Goal: Check status: Check status

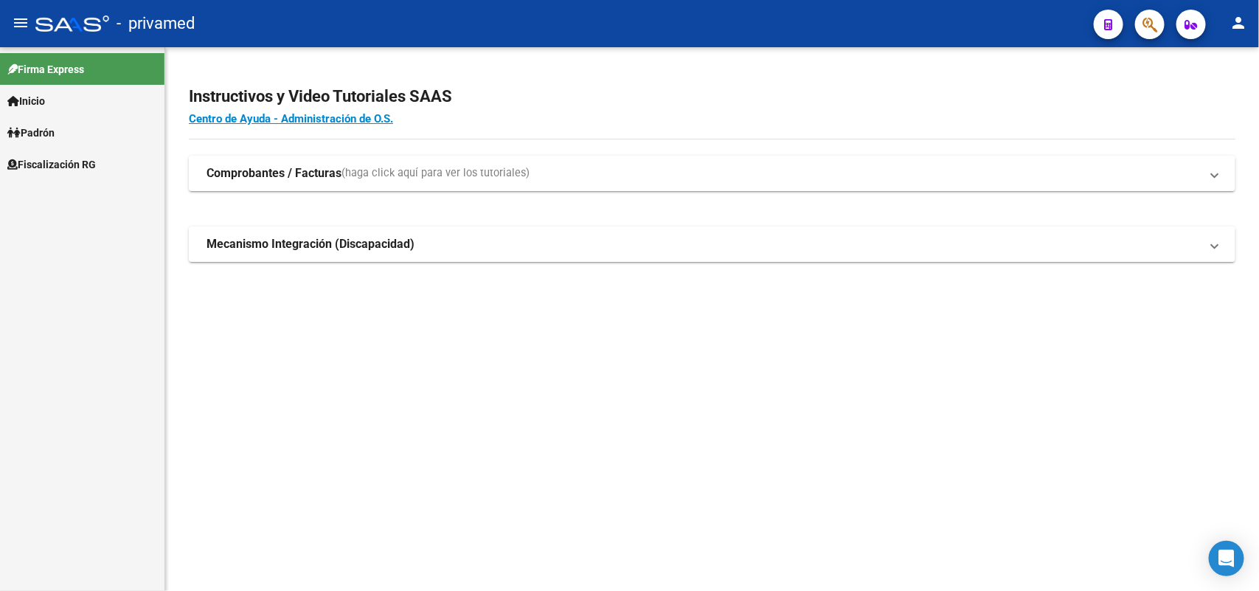
click at [1146, 15] on span "button" at bounding box center [1150, 25] width 15 height 30
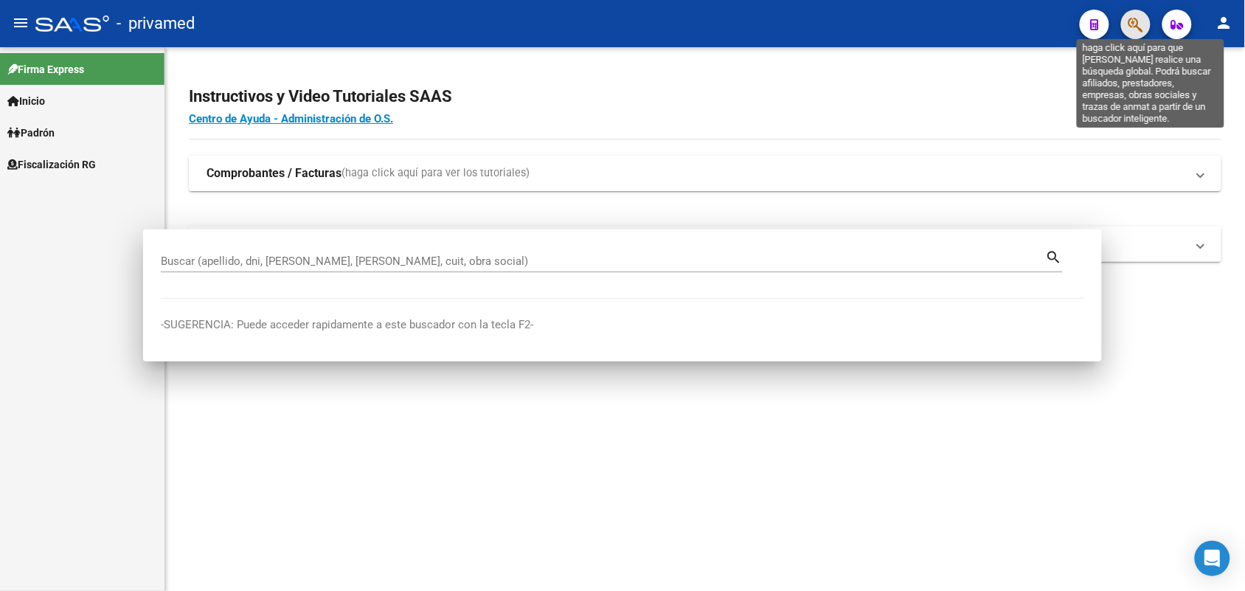
click at [1146, 15] on div at bounding box center [622, 295] width 1245 height 591
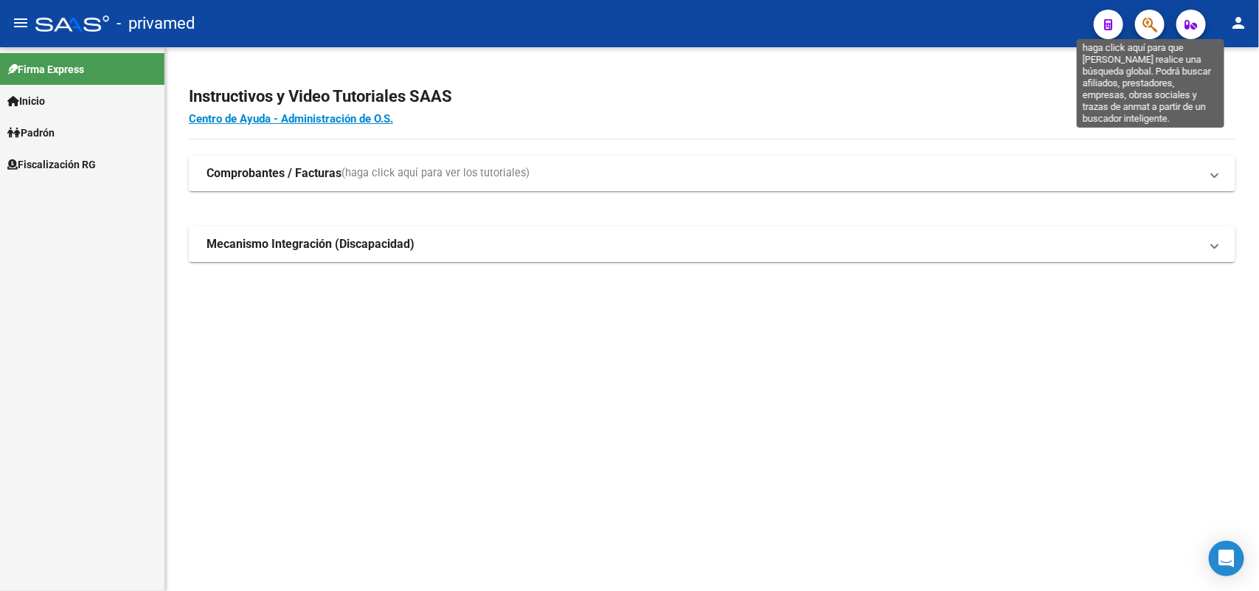
click at [1152, 23] on icon "button" at bounding box center [1150, 24] width 15 height 17
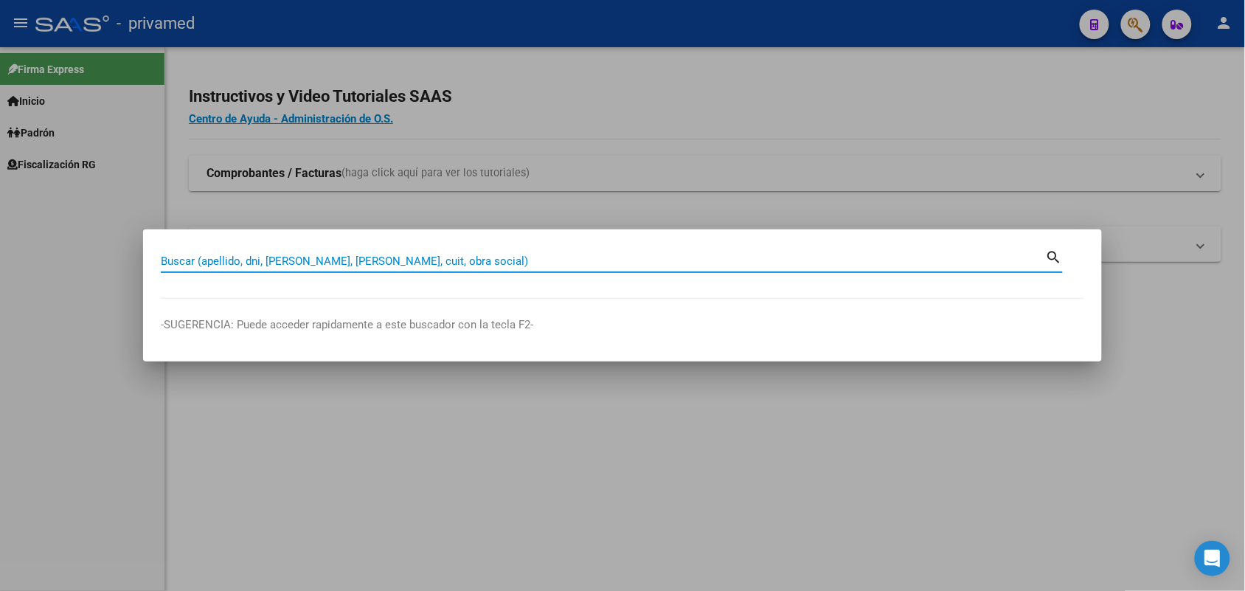
paste input "20227898314"
type input "20227898314"
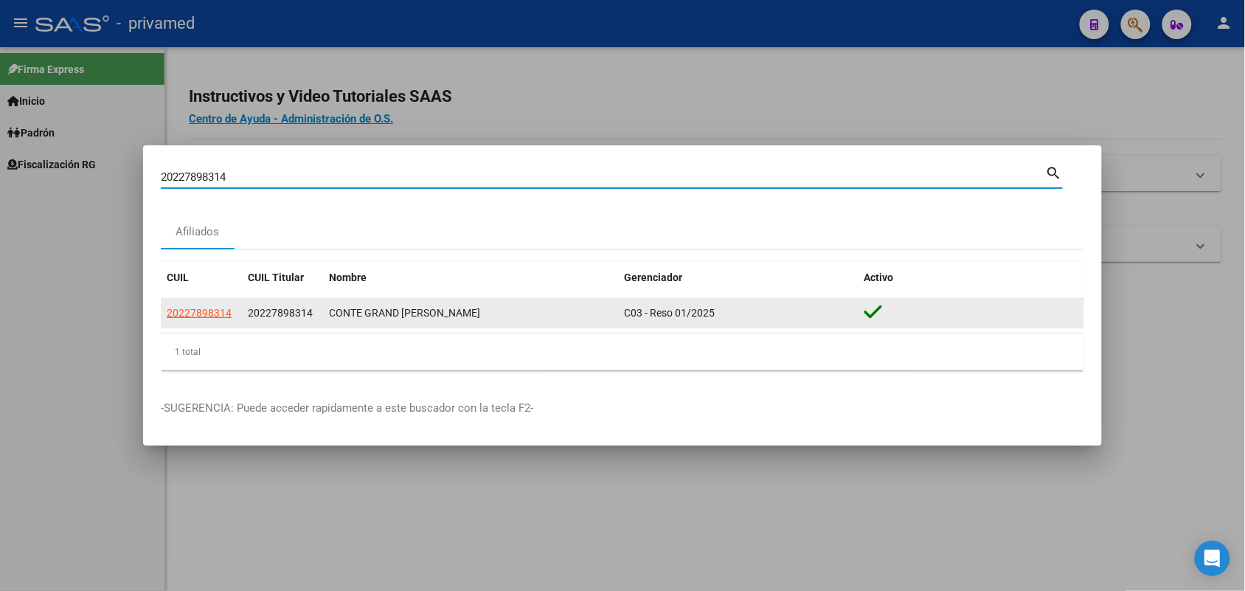
drag, startPoint x: 193, startPoint y: 326, endPoint x: 183, endPoint y: 326, distance: 9.6
click at [192, 326] on datatable-body-cell "20227898314" at bounding box center [201, 313] width 81 height 29
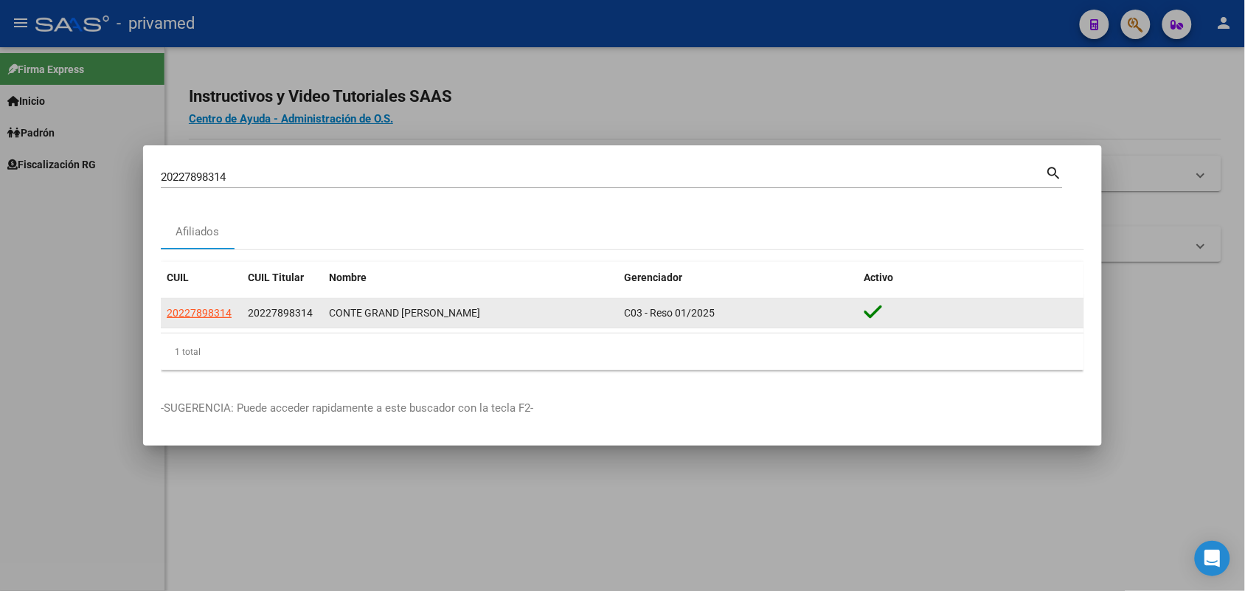
click at [185, 319] on span "20227898314" at bounding box center [199, 313] width 65 height 12
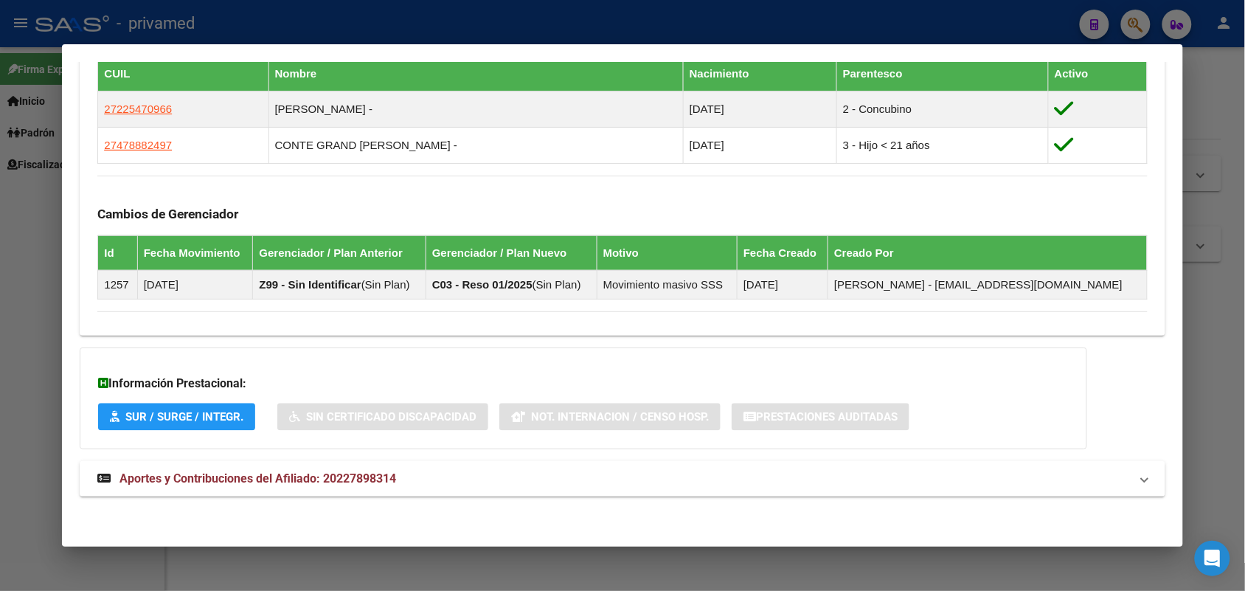
scroll to position [834, 0]
click at [384, 482] on span "Aportes y Contribuciones del Afiliado: 20227898314" at bounding box center [258, 478] width 277 height 14
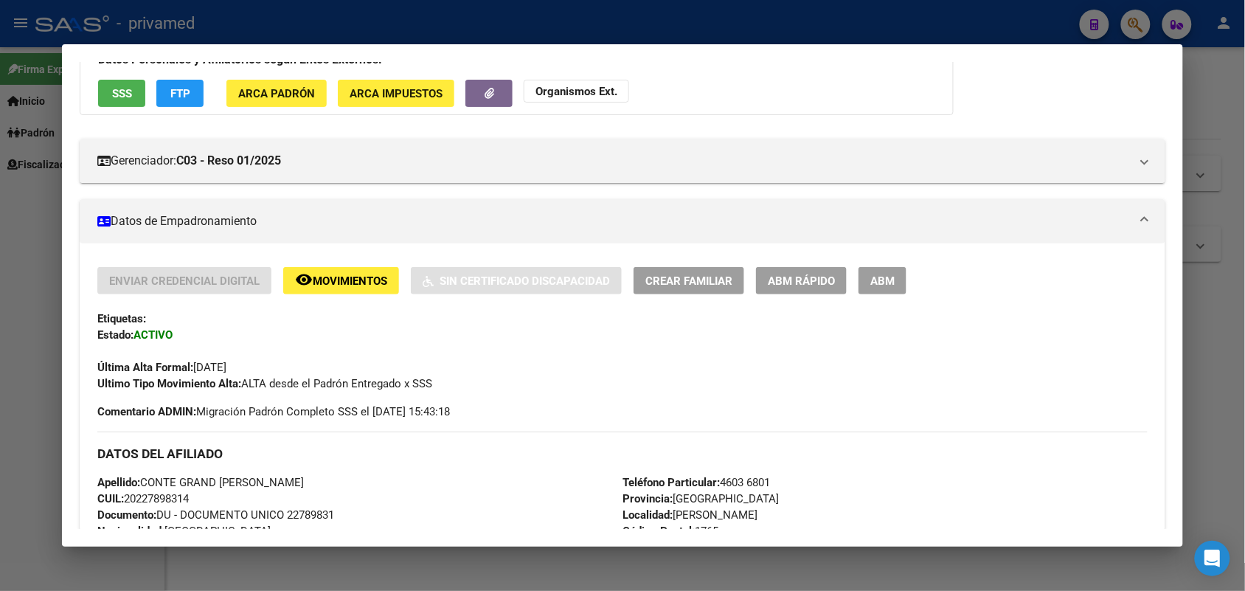
scroll to position [0, 0]
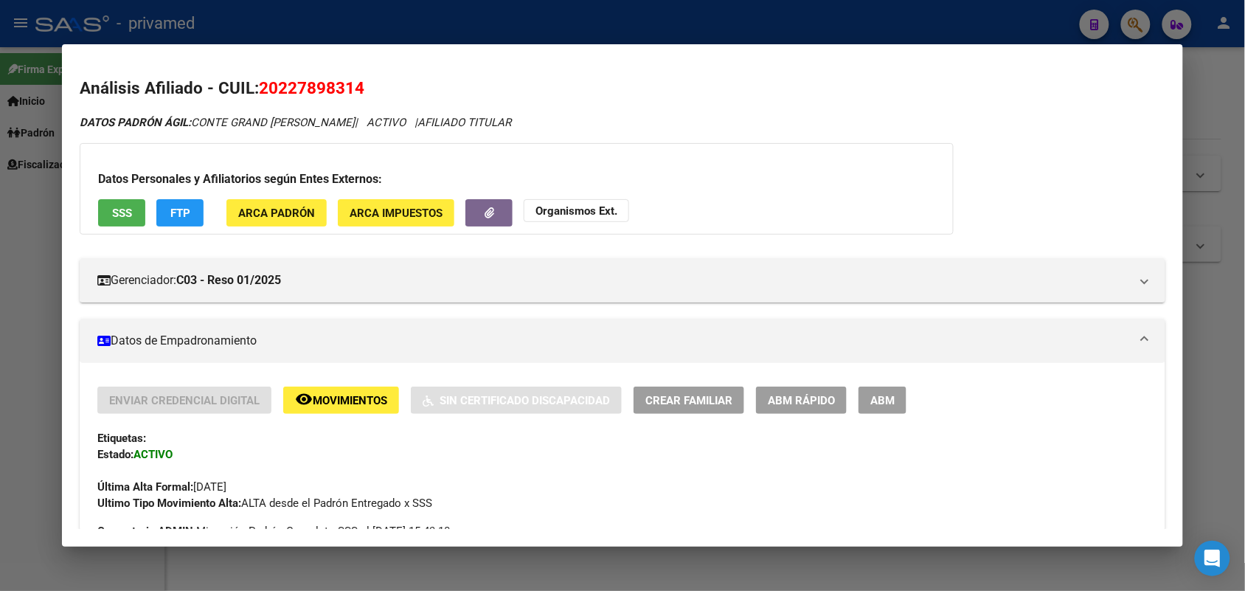
click at [1219, 218] on div at bounding box center [622, 295] width 1245 height 591
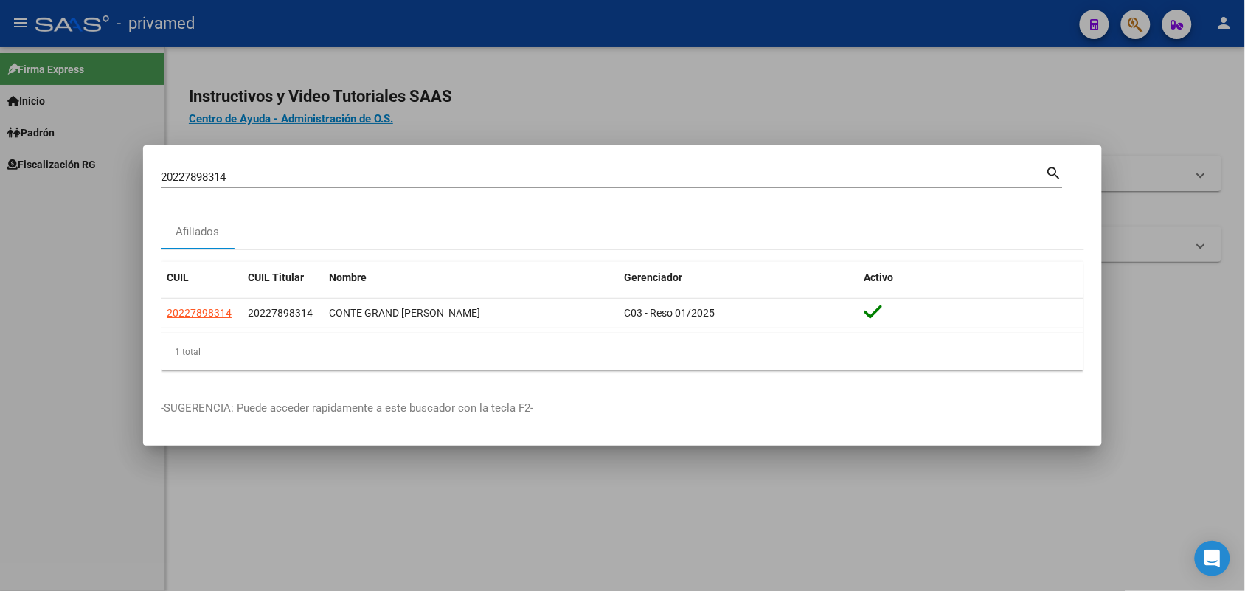
click at [966, 181] on input "20227898314" at bounding box center [603, 176] width 885 height 13
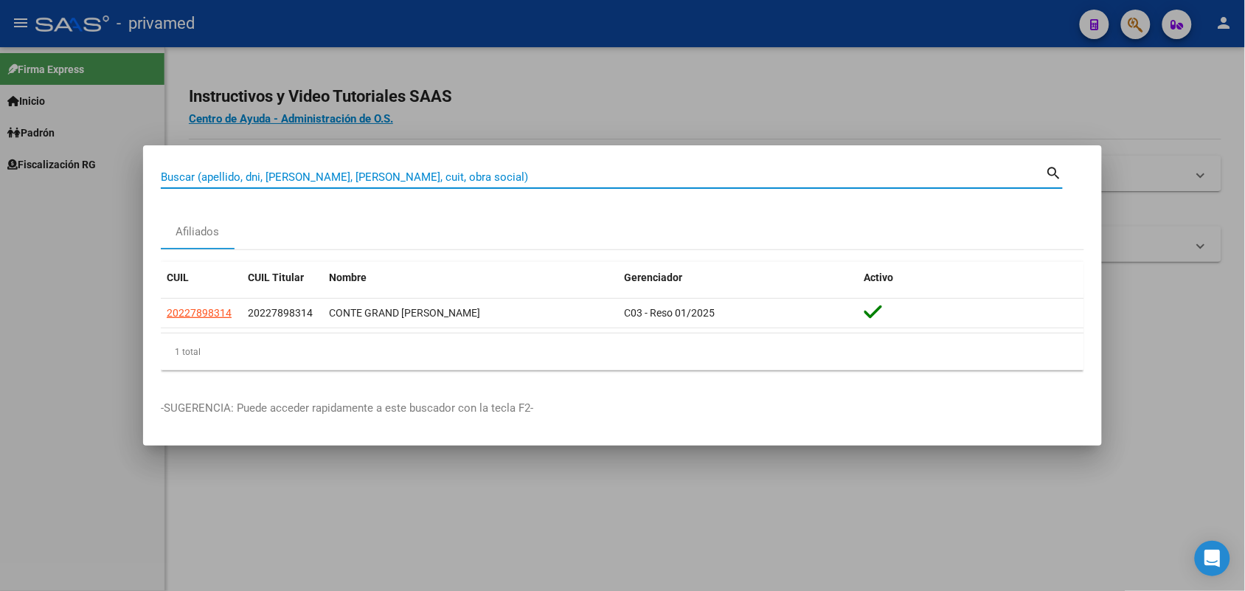
paste input "20946154"
type input "20946154"
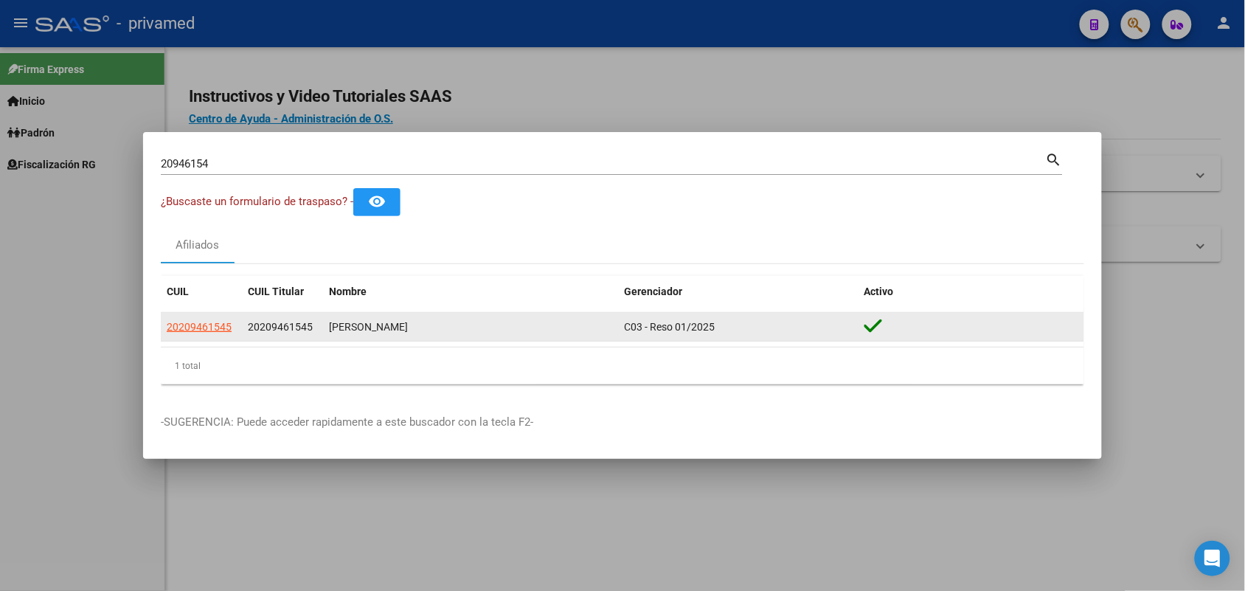
drag, startPoint x: 216, startPoint y: 319, endPoint x: 277, endPoint y: 319, distance: 60.5
click at [222, 319] on app-link-go-to "20209461545" at bounding box center [199, 327] width 65 height 17
click at [198, 327] on span "20209461545" at bounding box center [199, 327] width 65 height 12
type textarea "20209461545"
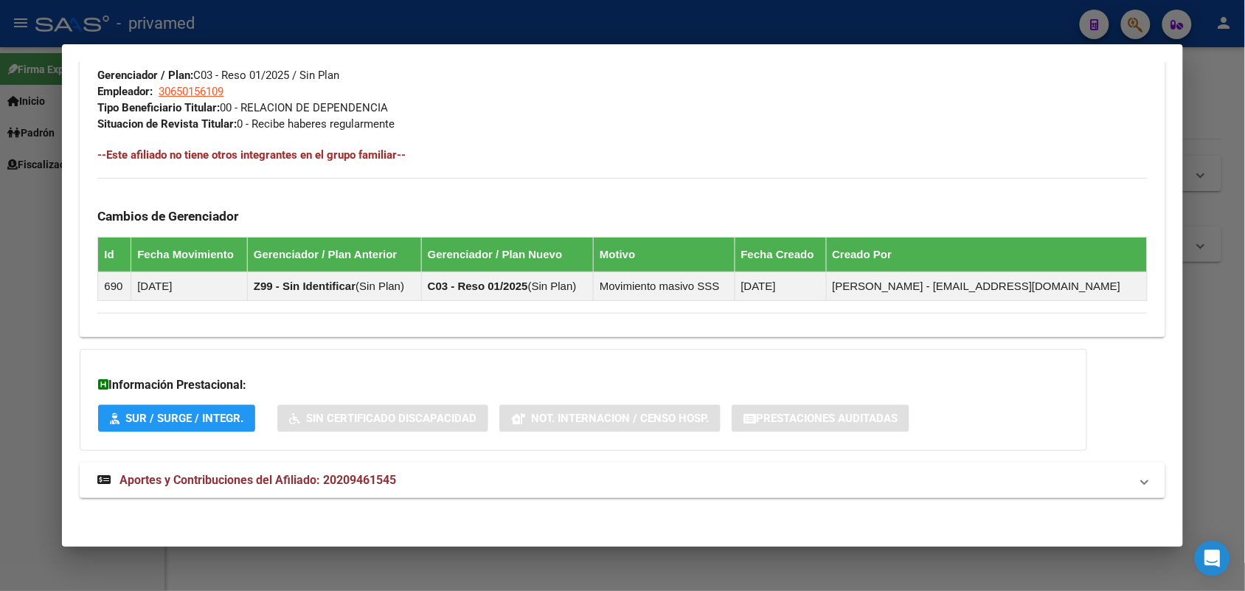
scroll to position [746, 0]
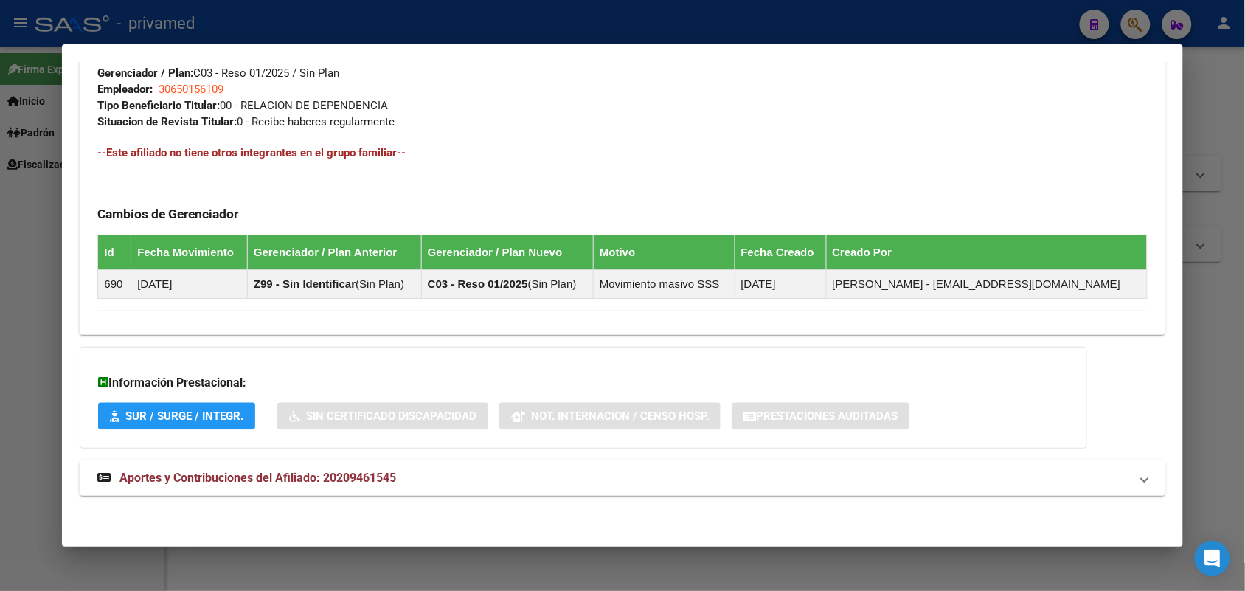
click at [507, 466] on mat-expansion-panel-header "Aportes y Contribuciones del Afiliado: 20209461545" at bounding box center [622, 477] width 1085 height 35
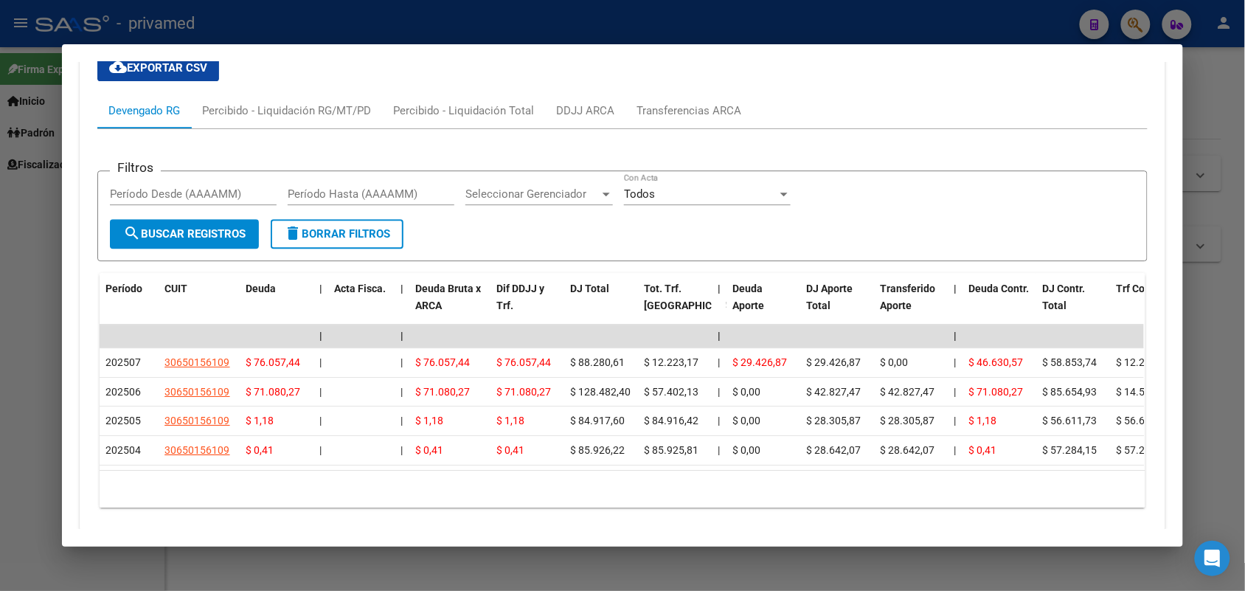
scroll to position [1202, 0]
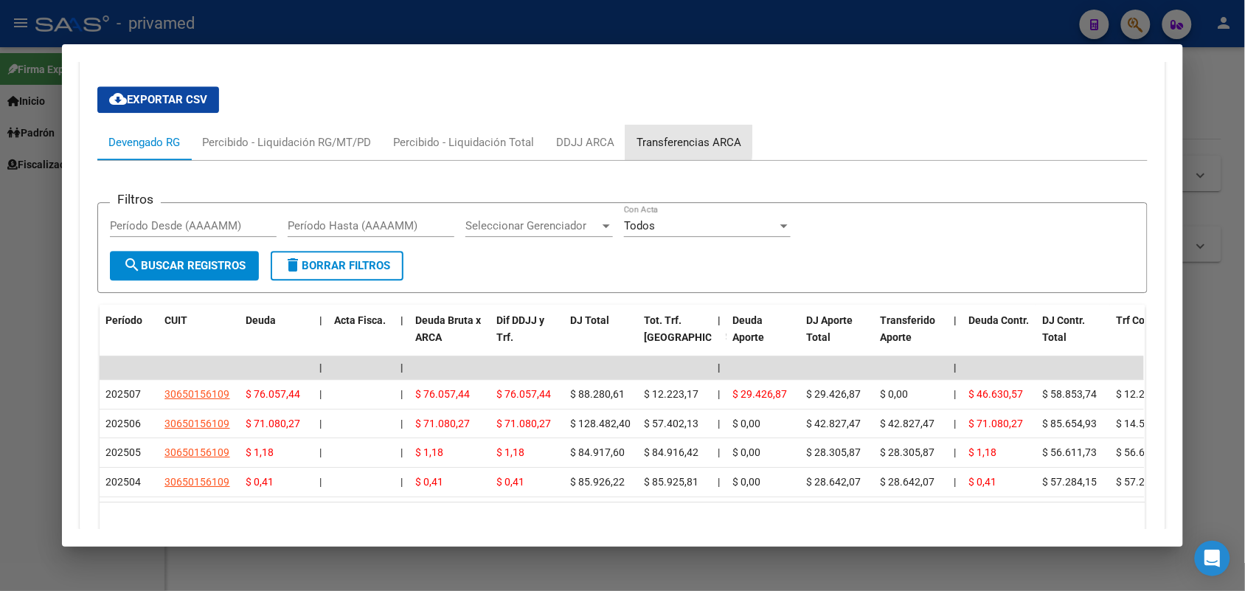
click at [650, 139] on div "Transferencias ARCA" at bounding box center [689, 142] width 105 height 16
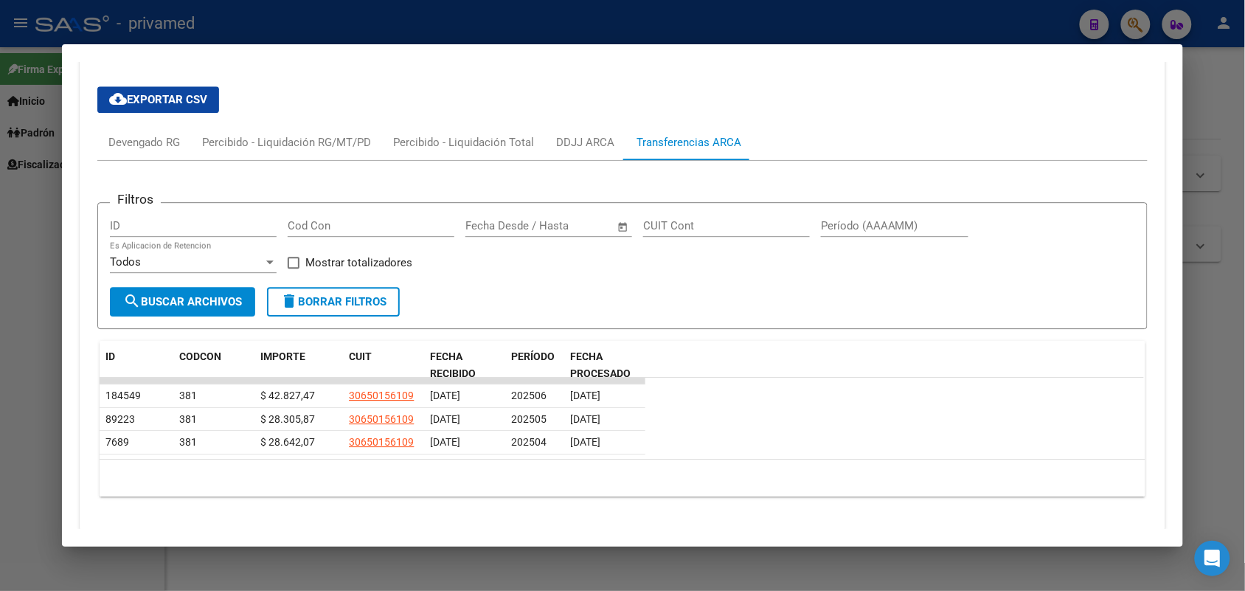
click at [1236, 263] on div at bounding box center [622, 295] width 1245 height 591
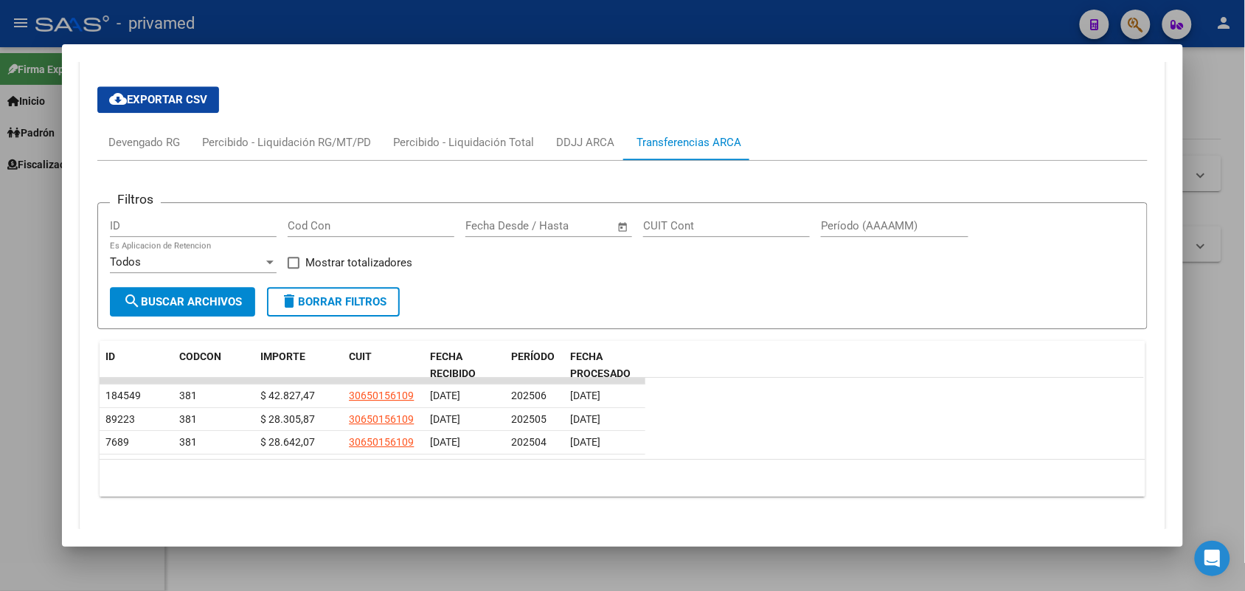
drag, startPoint x: 1236, startPoint y: 263, endPoint x: 1170, endPoint y: 135, distance: 144.5
click at [1237, 258] on div at bounding box center [622, 295] width 1245 height 591
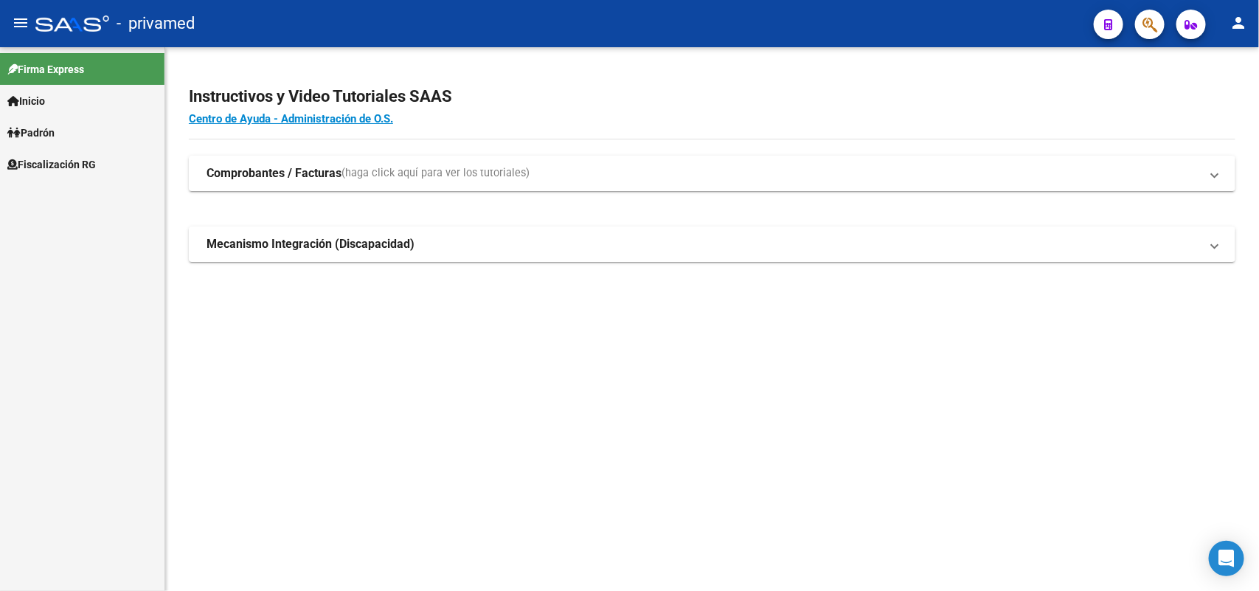
click at [1166, 15] on mat-toolbar "menu - privamed person" at bounding box center [629, 23] width 1259 height 47
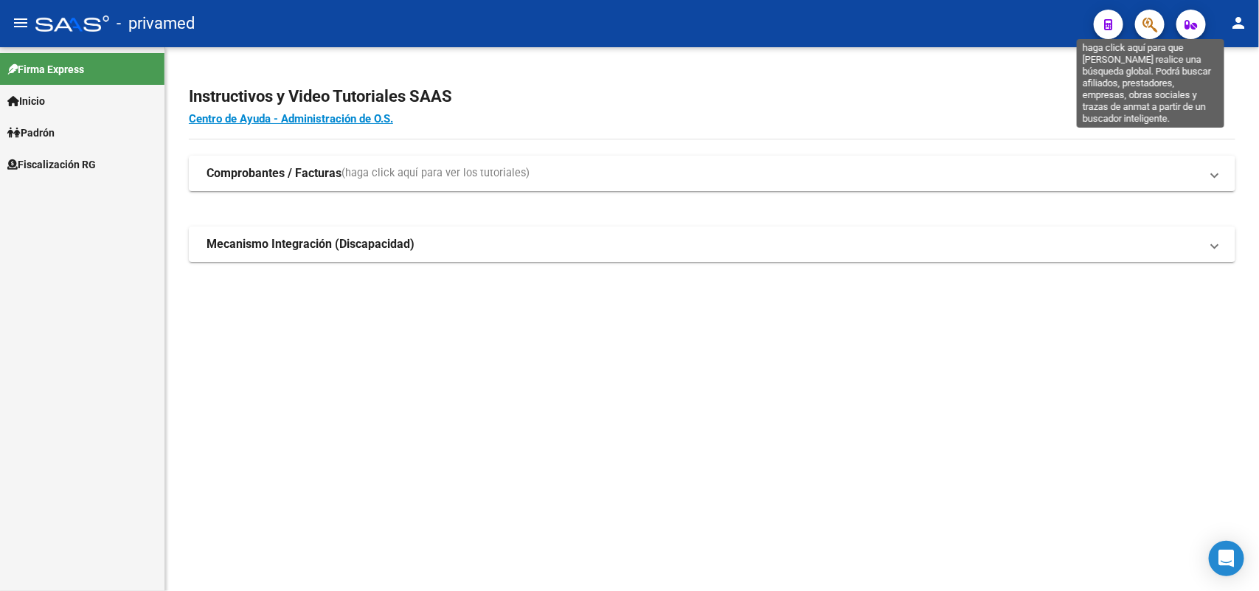
click at [1148, 22] on icon "button" at bounding box center [1150, 24] width 15 height 17
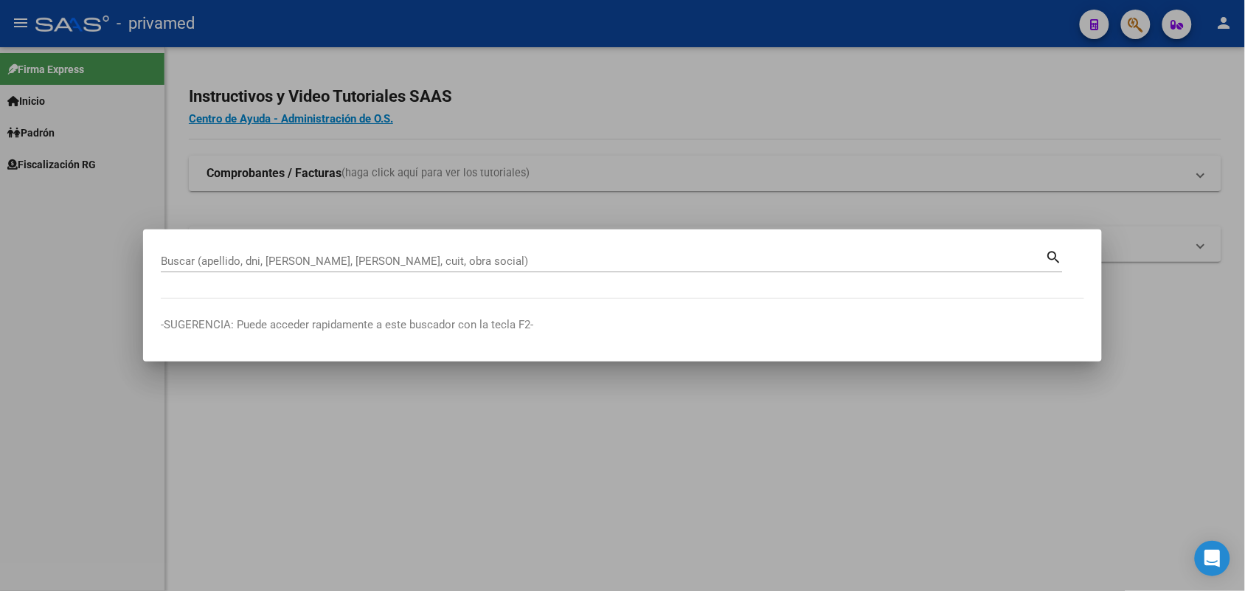
drag, startPoint x: 896, startPoint y: 252, endPoint x: 845, endPoint y: 257, distance: 51.2
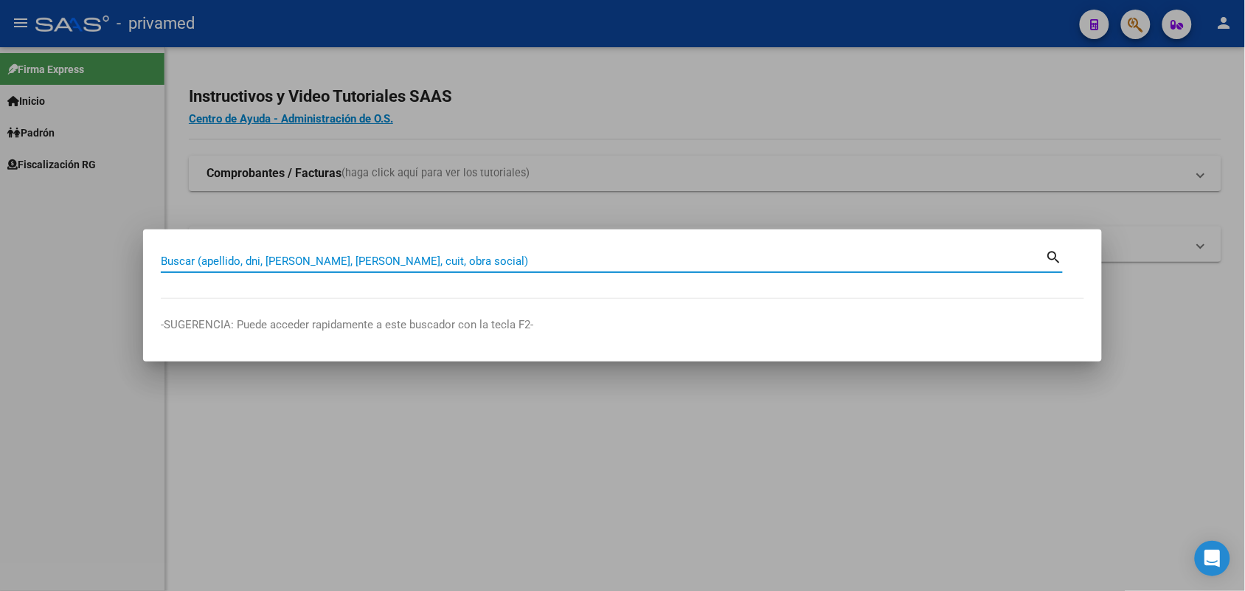
paste input "20485665332"
type input "20485665332"
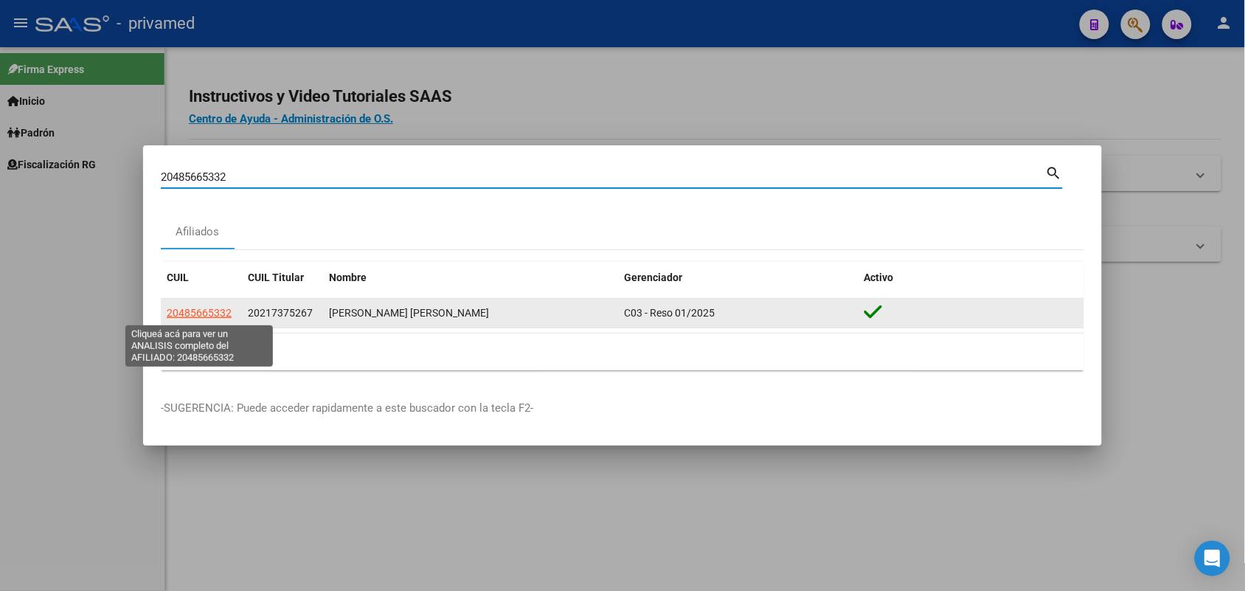
click at [211, 307] on span "20485665332" at bounding box center [199, 313] width 65 height 12
type textarea "20485665332"
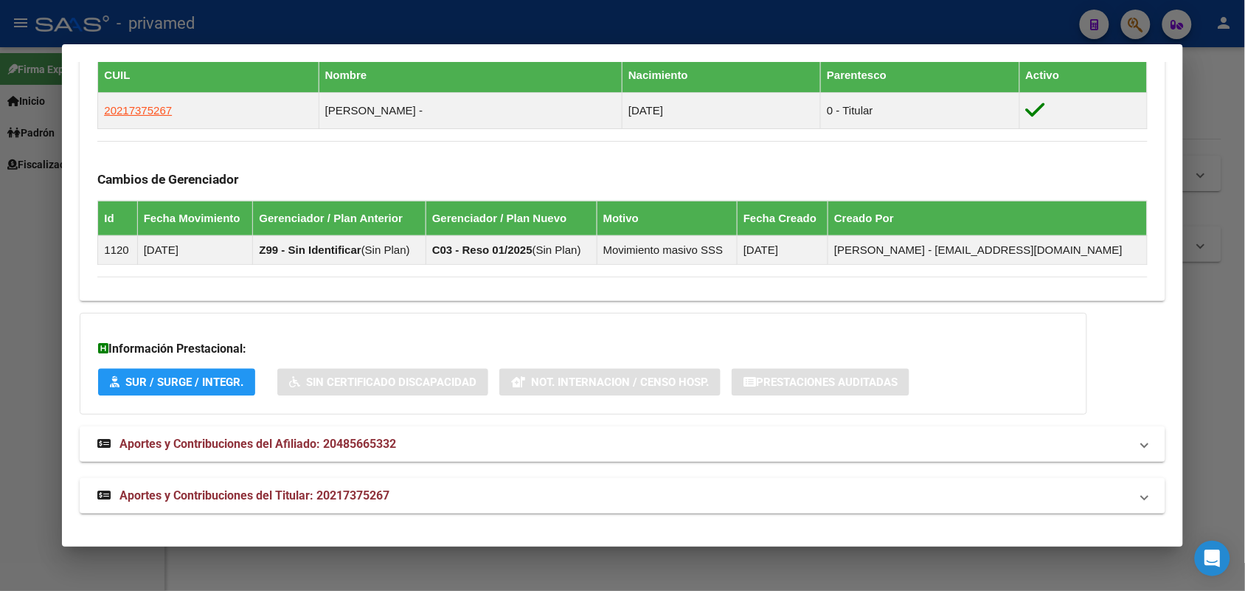
scroll to position [832, 0]
click at [449, 430] on mat-expansion-panel-header "Aportes y Contribuciones del Afiliado: 20485665332" at bounding box center [622, 443] width 1085 height 35
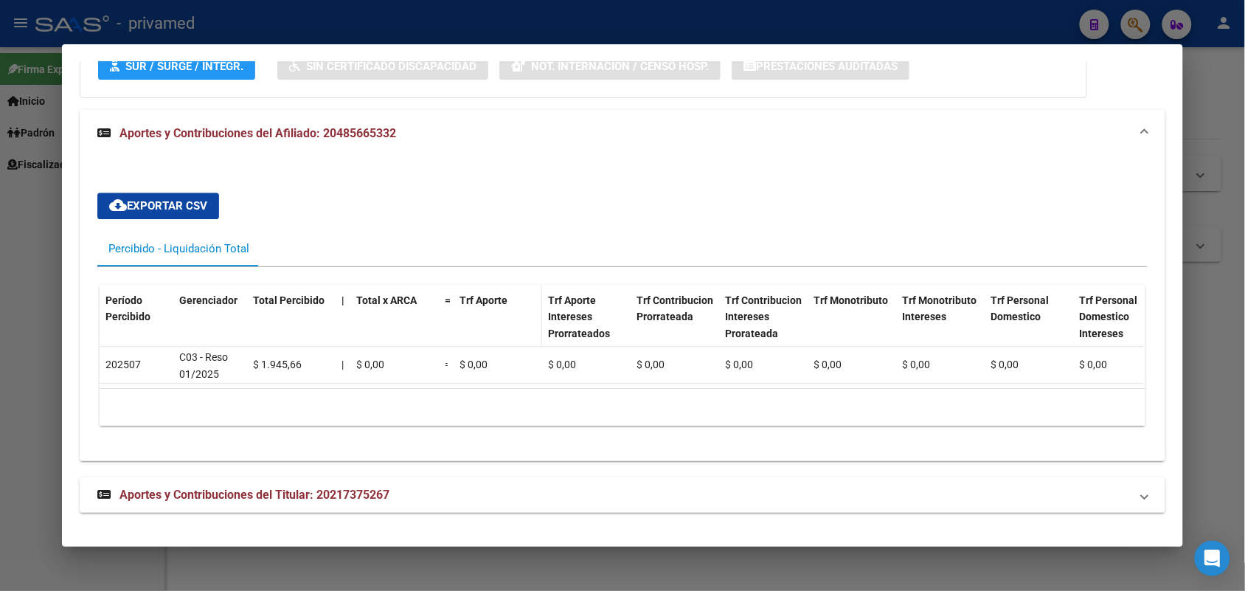
scroll to position [1163, 0]
drag, startPoint x: 417, startPoint y: 495, endPoint x: 428, endPoint y: 387, distance: 108.3
click at [415, 493] on mat-panel-title "Aportes y Contribuciones del Titular: 20217375267" at bounding box center [613, 495] width 1032 height 18
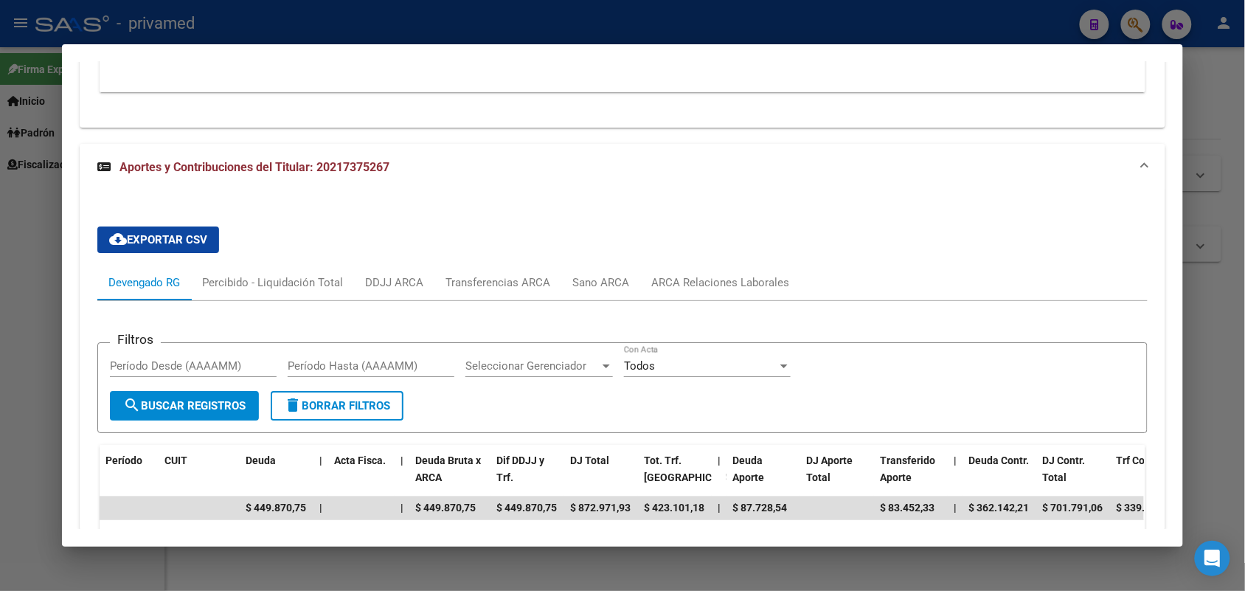
scroll to position [1653, 0]
